Goal: Find specific page/section: Find specific page/section

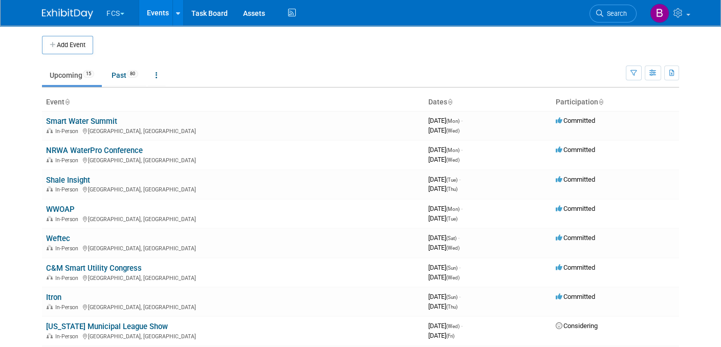
click at [66, 177] on link "Shale Insight" at bounding box center [68, 180] width 44 height 9
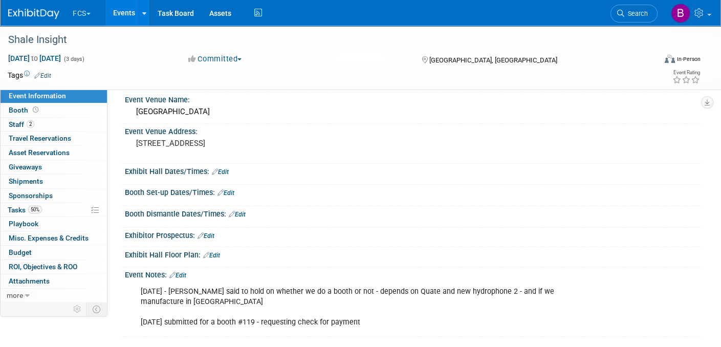
scroll to position [102, 0]
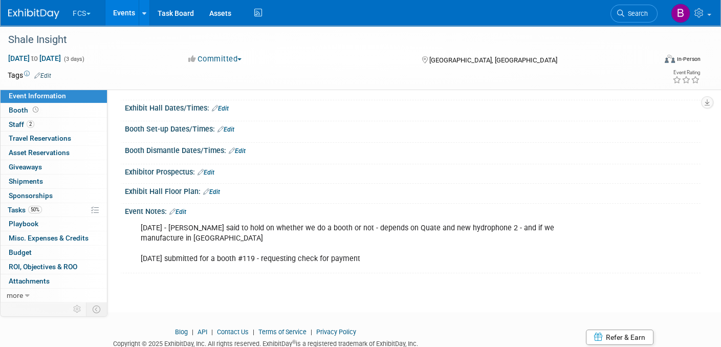
click at [601, 139] on div "Booth Set-up Dates/Times: Edit Save Changes Cancel" at bounding box center [410, 131] width 580 height 21
